Goal: Information Seeking & Learning: Learn about a topic

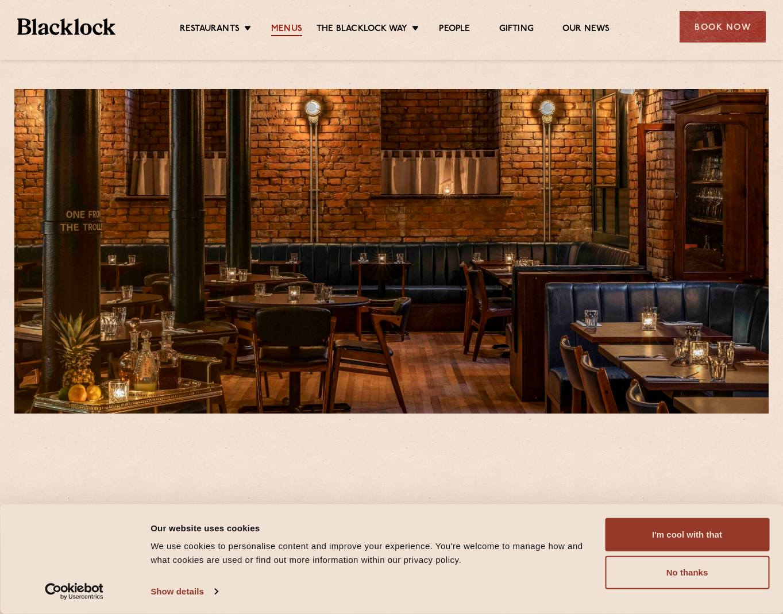
click at [293, 34] on link "Menus" at bounding box center [286, 30] width 31 height 13
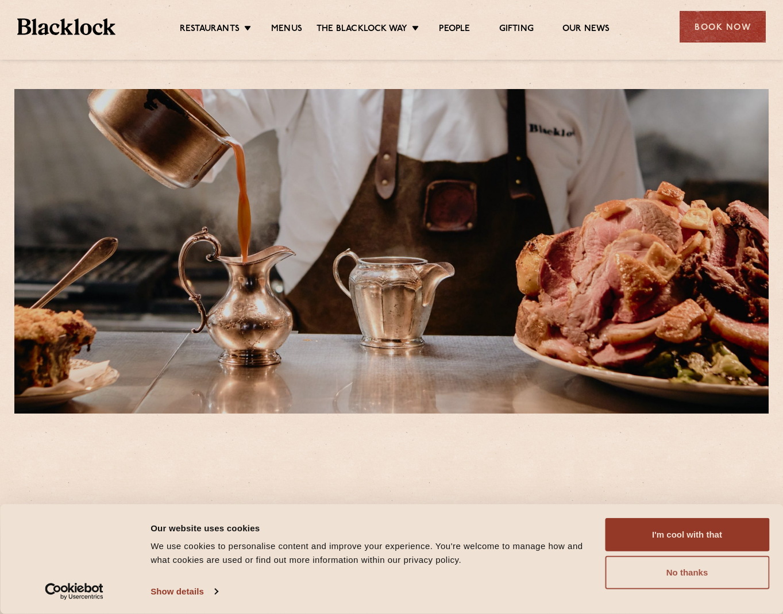
click at [664, 574] on button "No thanks" at bounding box center [687, 572] width 164 height 33
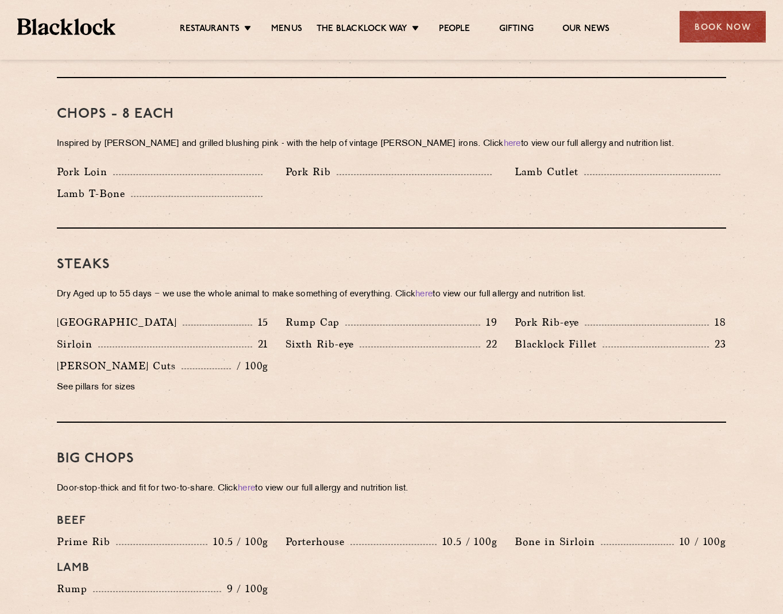
scroll to position [1054, 0]
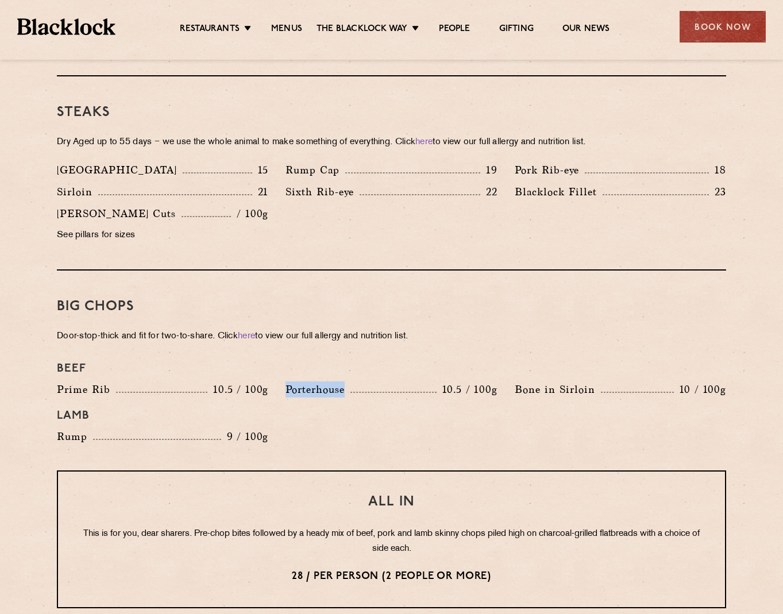
drag, startPoint x: 346, startPoint y: 376, endPoint x: 283, endPoint y: 375, distance: 63.3
click at [283, 382] on div "Porterhouse 10.5 / 100g" at bounding box center [391, 393] width 229 height 22
click at [509, 224] on div "Denver 15 Rump Cap 19 Pork Rib-eye 18 Sirloin 21 Sixth Rib-eye 22 Blacklock Fil…" at bounding box center [391, 205] width 687 height 87
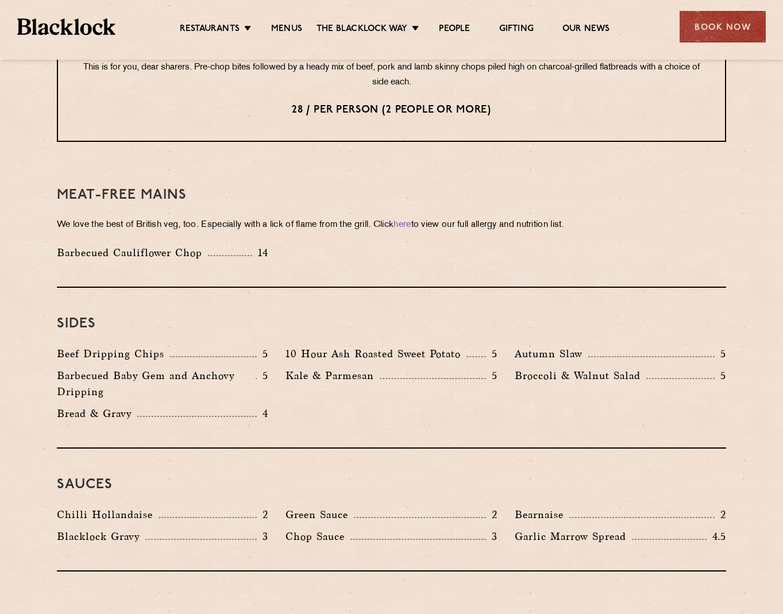
scroll to position [1533, 0]
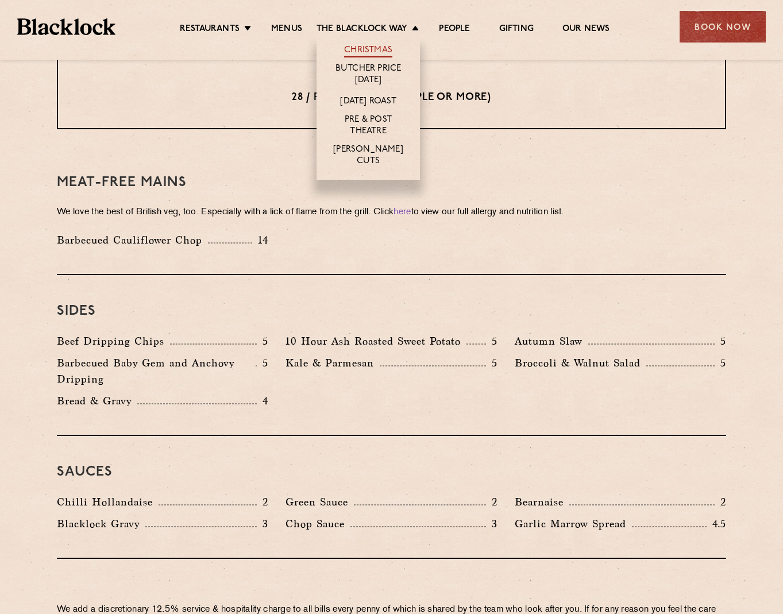
click at [384, 49] on link "Christmas" at bounding box center [368, 51] width 48 height 13
